Goal: Task Accomplishment & Management: Manage account settings

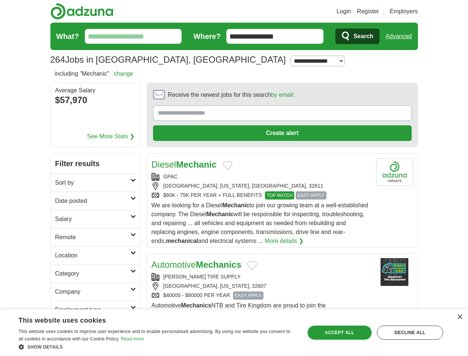
click at [351, 11] on link "Login" at bounding box center [344, 11] width 14 height 9
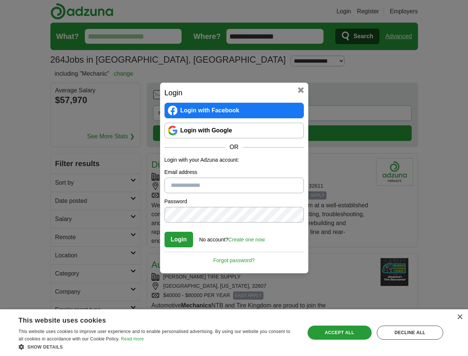
click at [412, 11] on div "Login Login with Facebook Login with Google OR Login with your Adzuna account: …" at bounding box center [234, 178] width 468 height 356
click at [401, 36] on div "Login Login with Facebook Login with Google OR Login with your Adzuna account: …" at bounding box center [234, 178] width 468 height 356
click at [89, 101] on div "Login Login with Facebook Login with Google OR Login with your Adzuna account: …" at bounding box center [234, 178] width 468 height 356
click at [262, 97] on h2 "Login" at bounding box center [234, 92] width 139 height 11
click at [433, 97] on div "Login Login with Facebook Login with Google OR Login with your Adzuna account: …" at bounding box center [234, 178] width 468 height 356
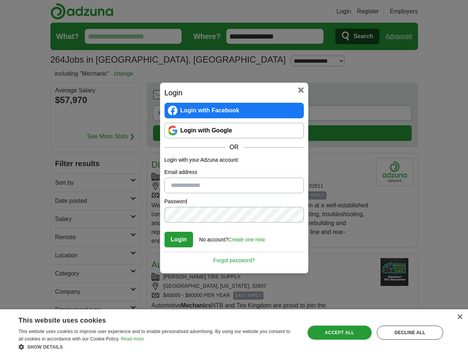
click at [62, 147] on div "Login Login with Facebook Login with Google OR Login with your Adzuna account: …" at bounding box center [234, 178] width 468 height 356
click at [62, 165] on div "Login Login with Facebook Login with Google OR Login with your Adzuna account: …" at bounding box center [234, 178] width 468 height 356
click at [62, 183] on div "Login Login with Facebook Login with Google OR Login with your Adzuna account: …" at bounding box center [234, 178] width 468 height 356
click at [62, 201] on div "Login Login with Facebook Login with Google OR Login with your Adzuna account: …" at bounding box center [234, 178] width 468 height 356
